Goal: Task Accomplishment & Management: Use online tool/utility

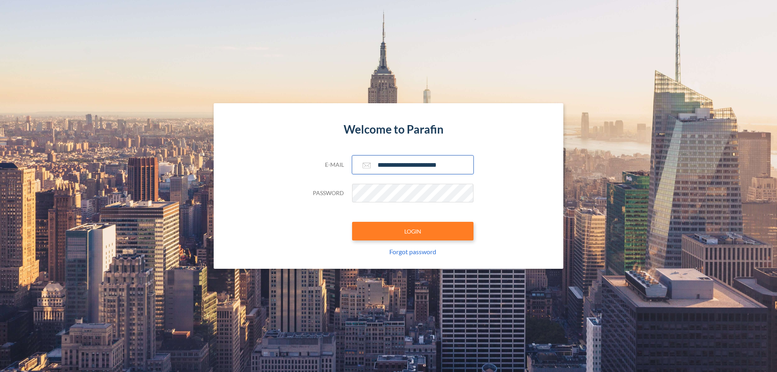
type input "**********"
click at [413, 231] on button "LOGIN" at bounding box center [412, 231] width 121 height 19
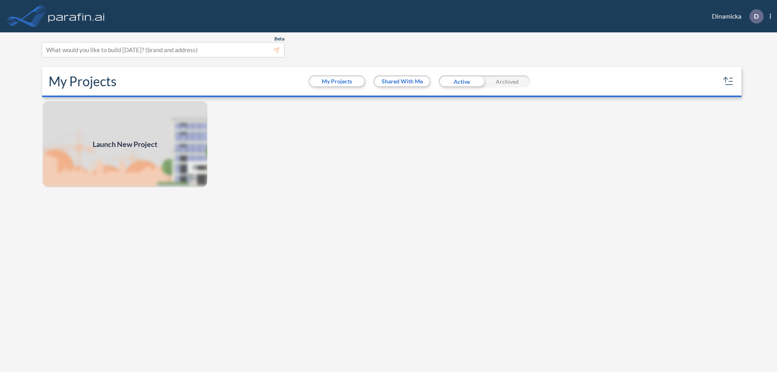
scroll to position [2, 0]
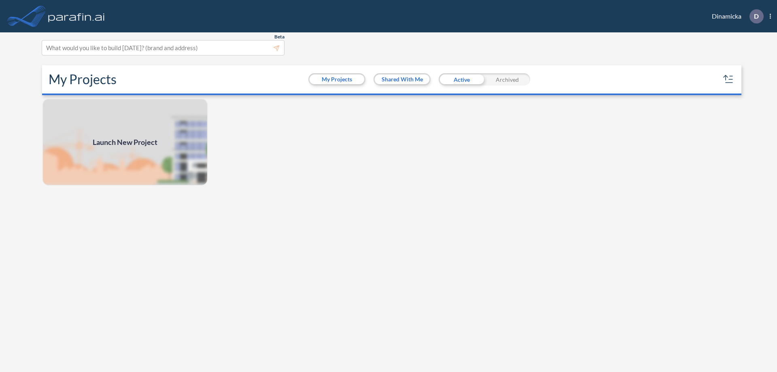
click at [125, 142] on span "Launch New Project" at bounding box center [125, 142] width 65 height 11
